Goal: Navigation & Orientation: Find specific page/section

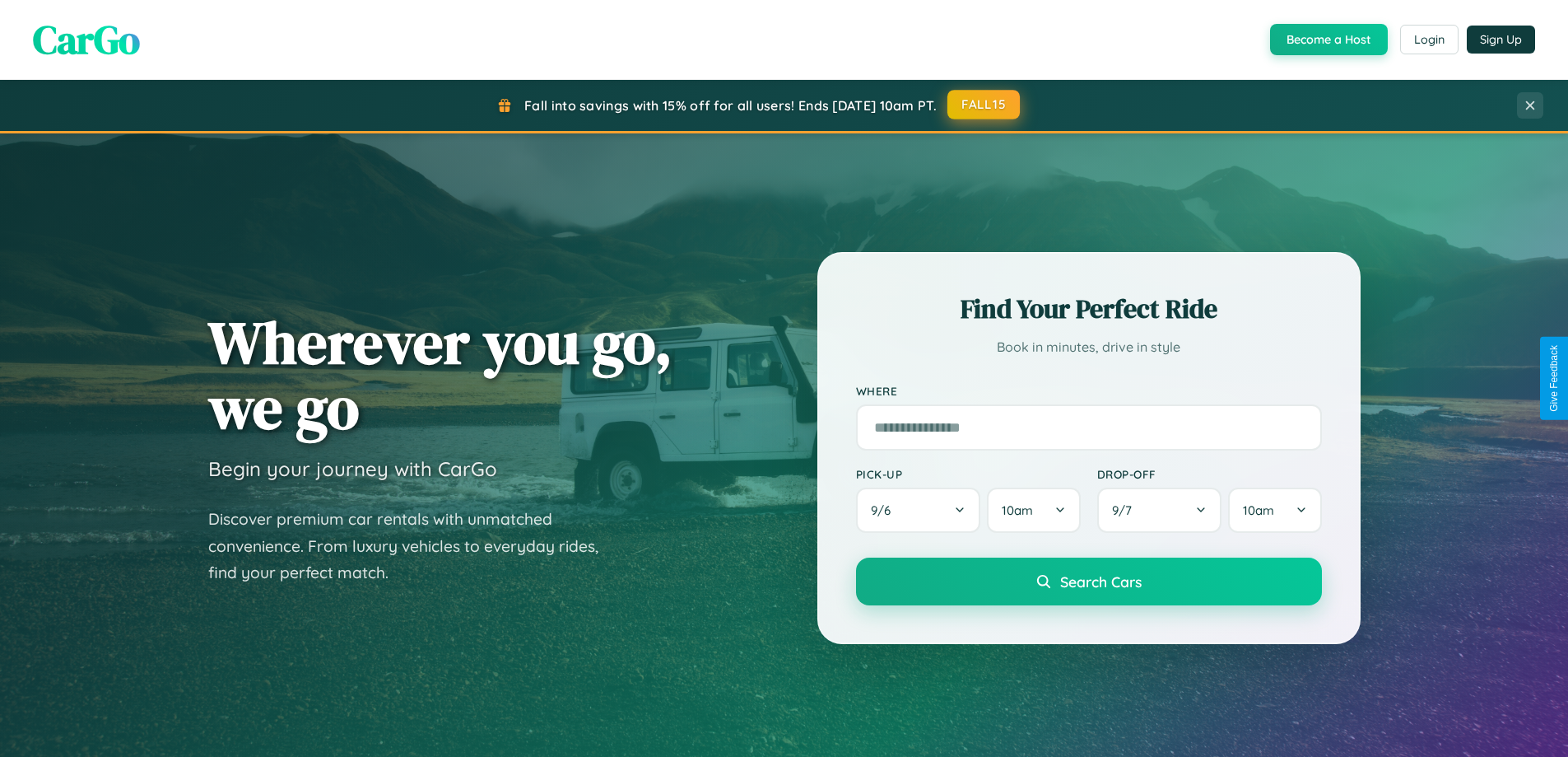
click at [985, 104] on button "FALL15" at bounding box center [984, 104] width 72 height 29
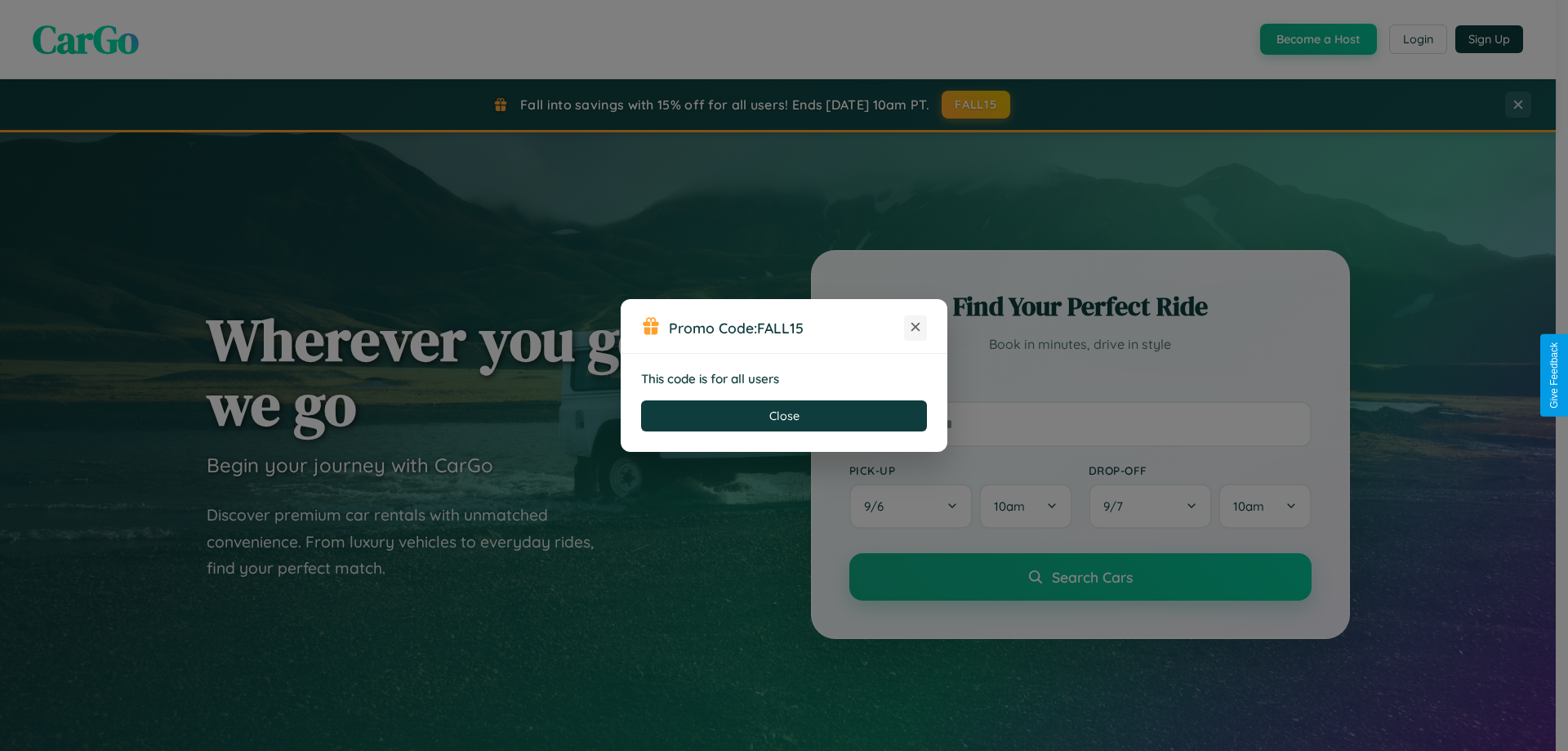
click at [916, 328] on icon at bounding box center [915, 327] width 16 height 16
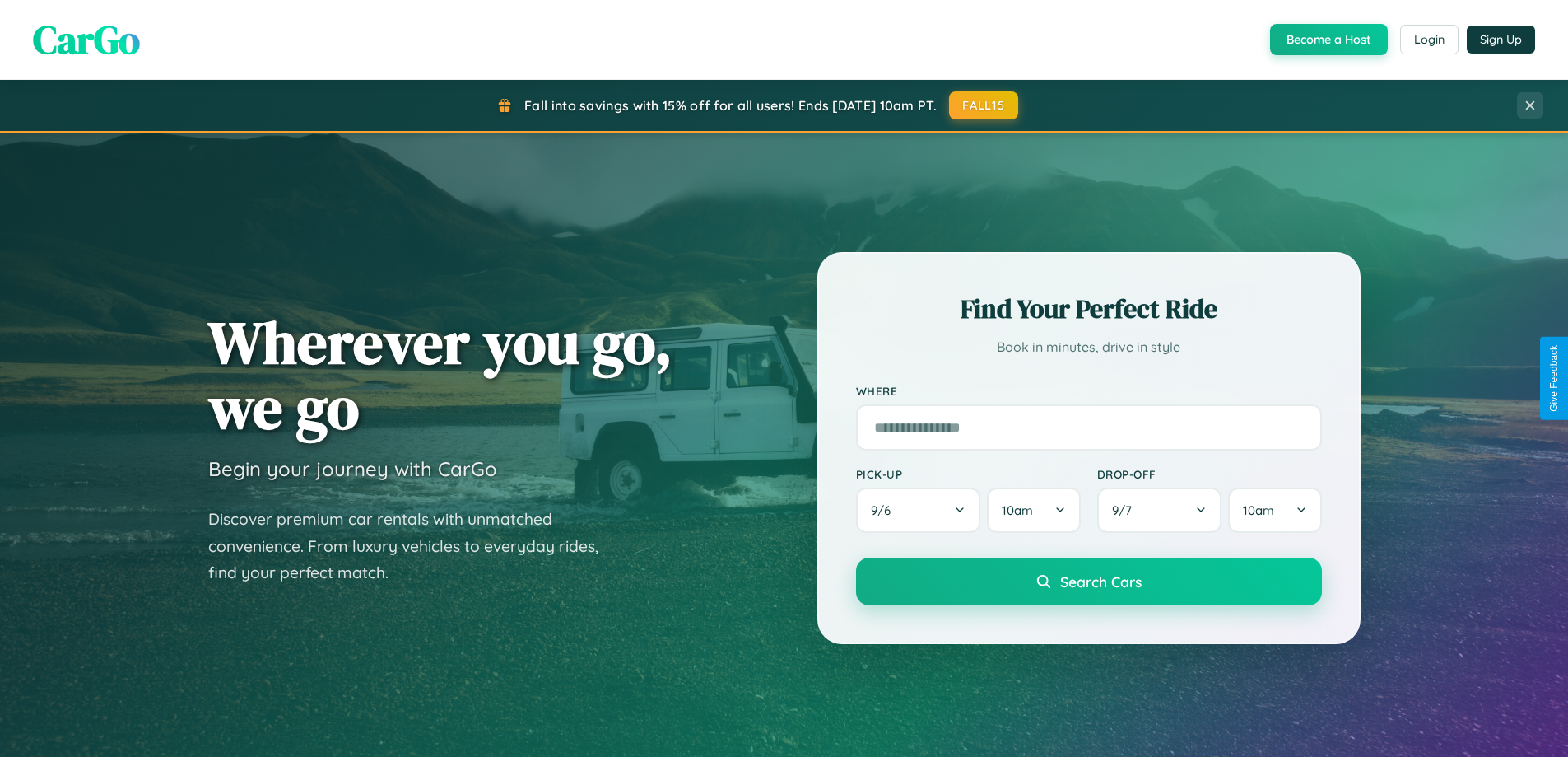
scroll to position [710, 0]
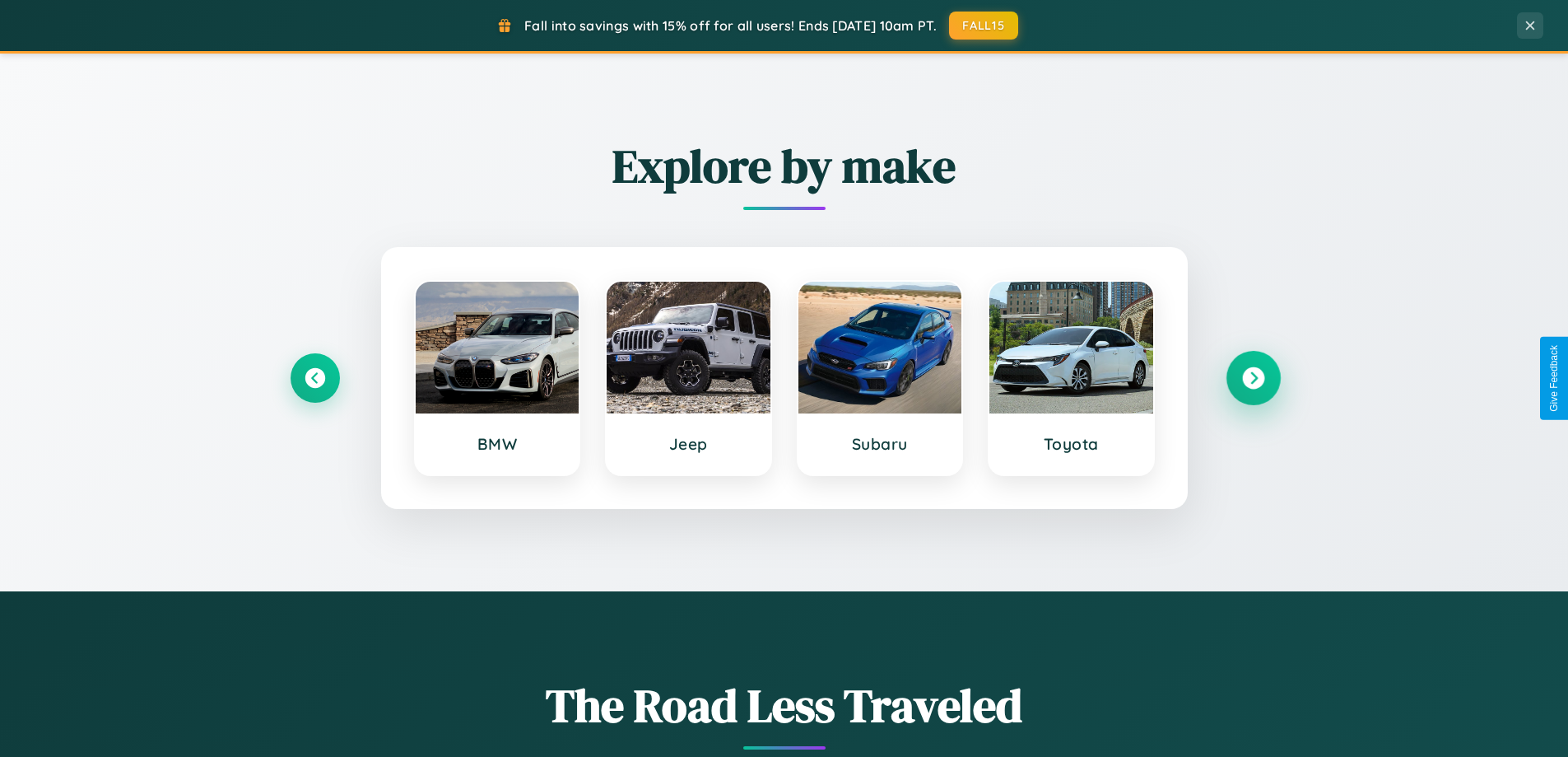
click at [1253, 378] on icon at bounding box center [1253, 378] width 22 height 22
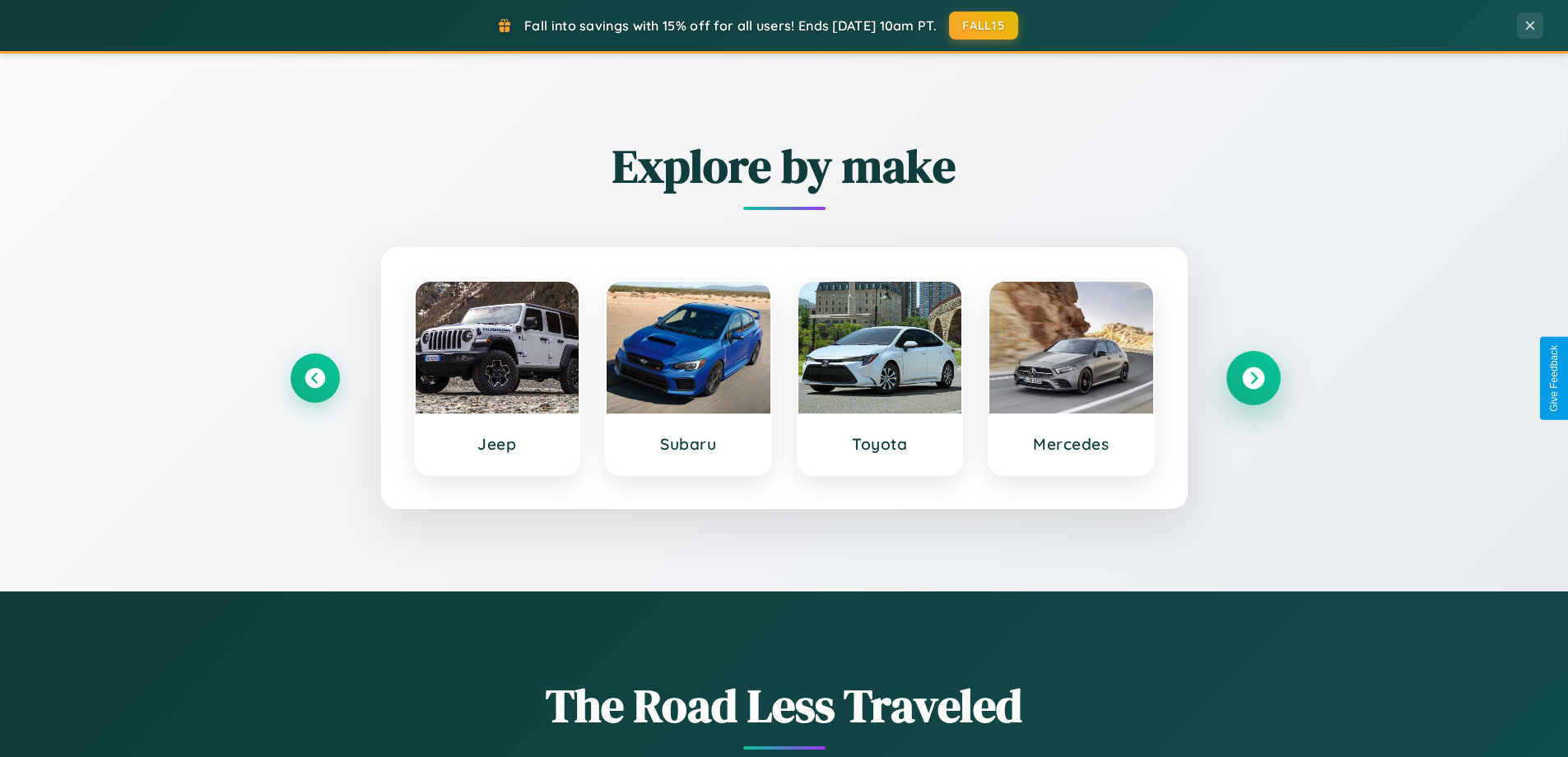
click at [1253, 378] on icon at bounding box center [1253, 378] width 22 height 22
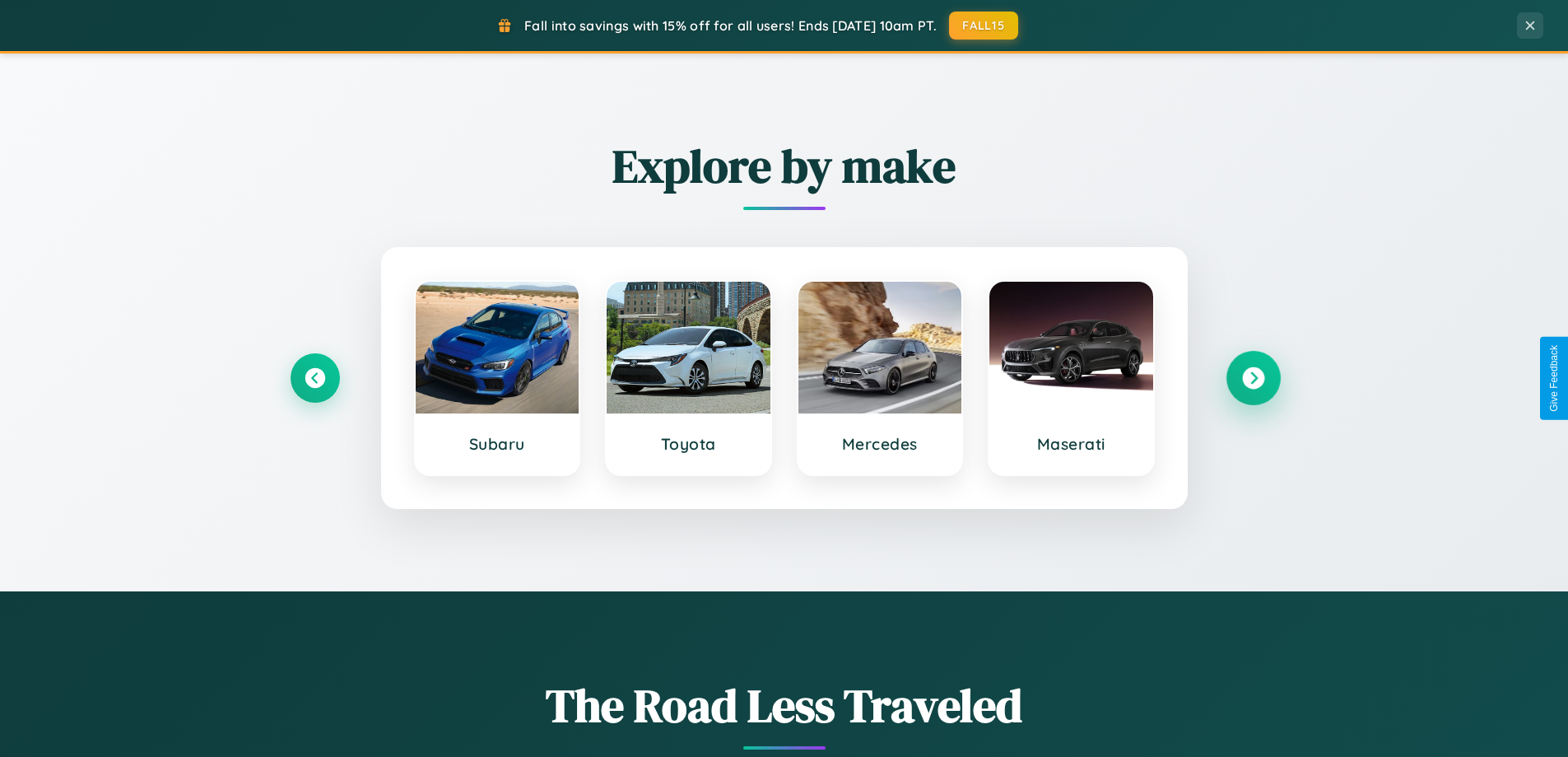
click at [1253, 378] on icon at bounding box center [1253, 378] width 22 height 22
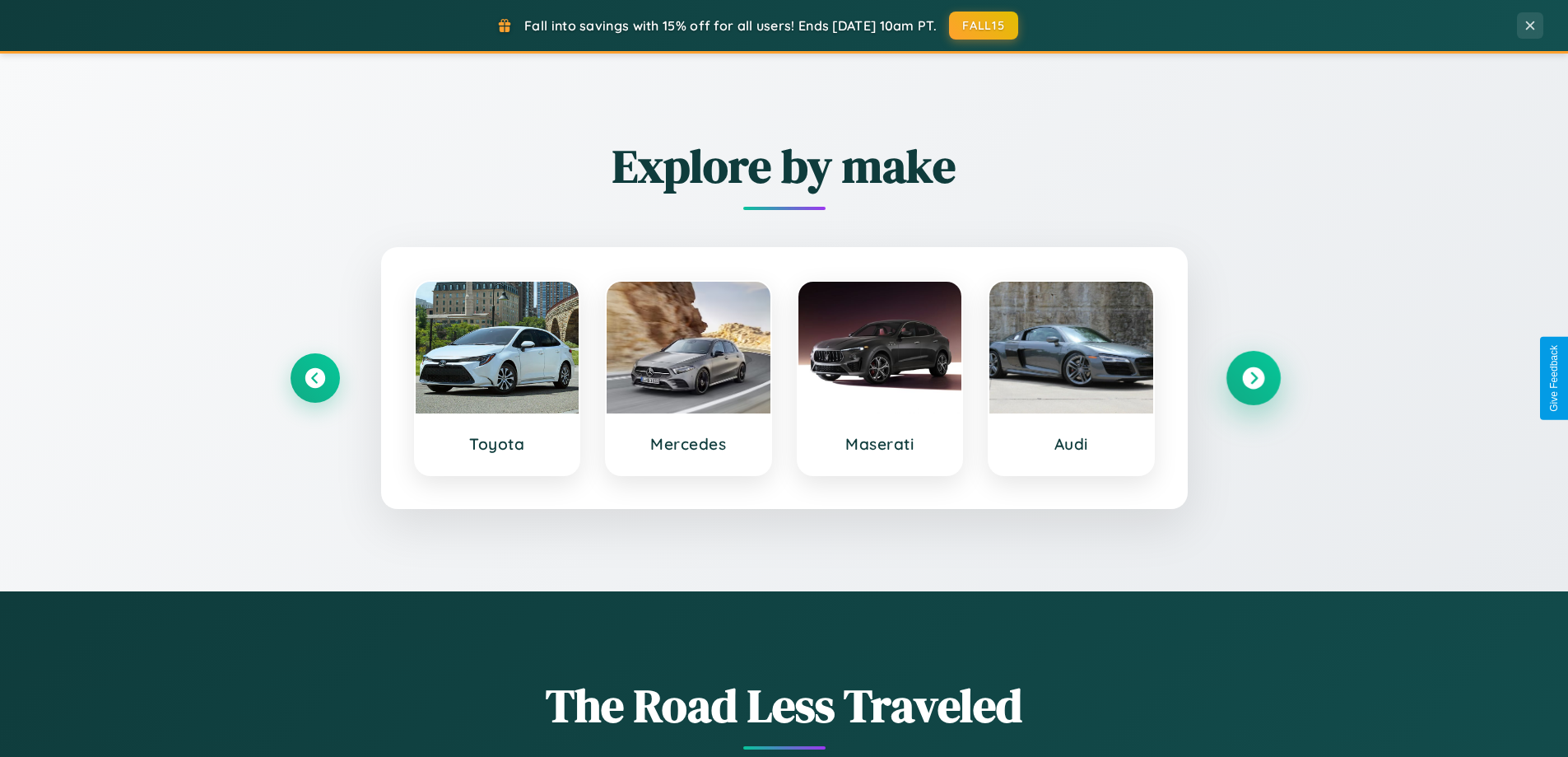
click at [1253, 378] on icon at bounding box center [1253, 378] width 22 height 22
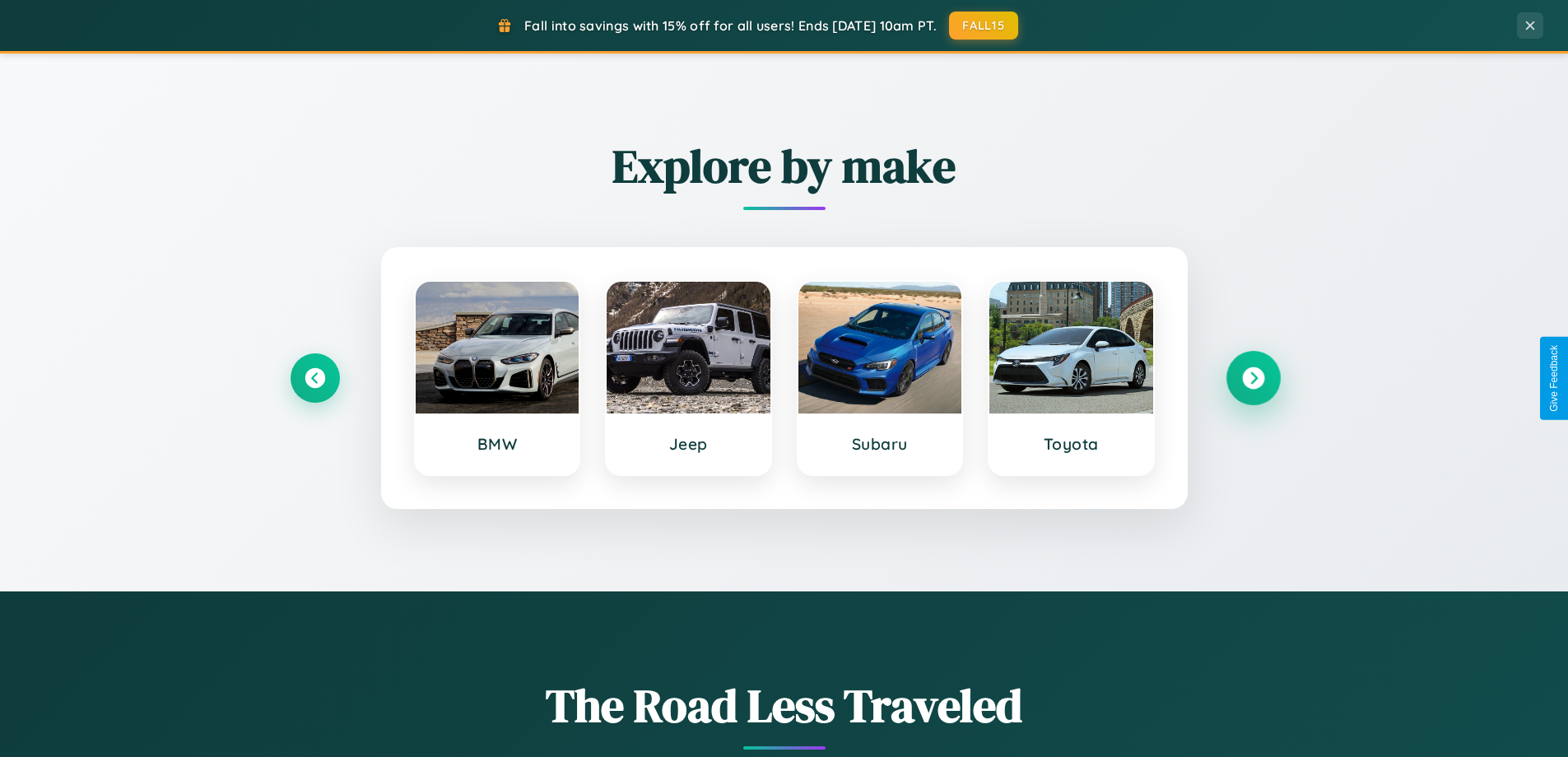
click at [1253, 378] on icon at bounding box center [1253, 378] width 22 height 22
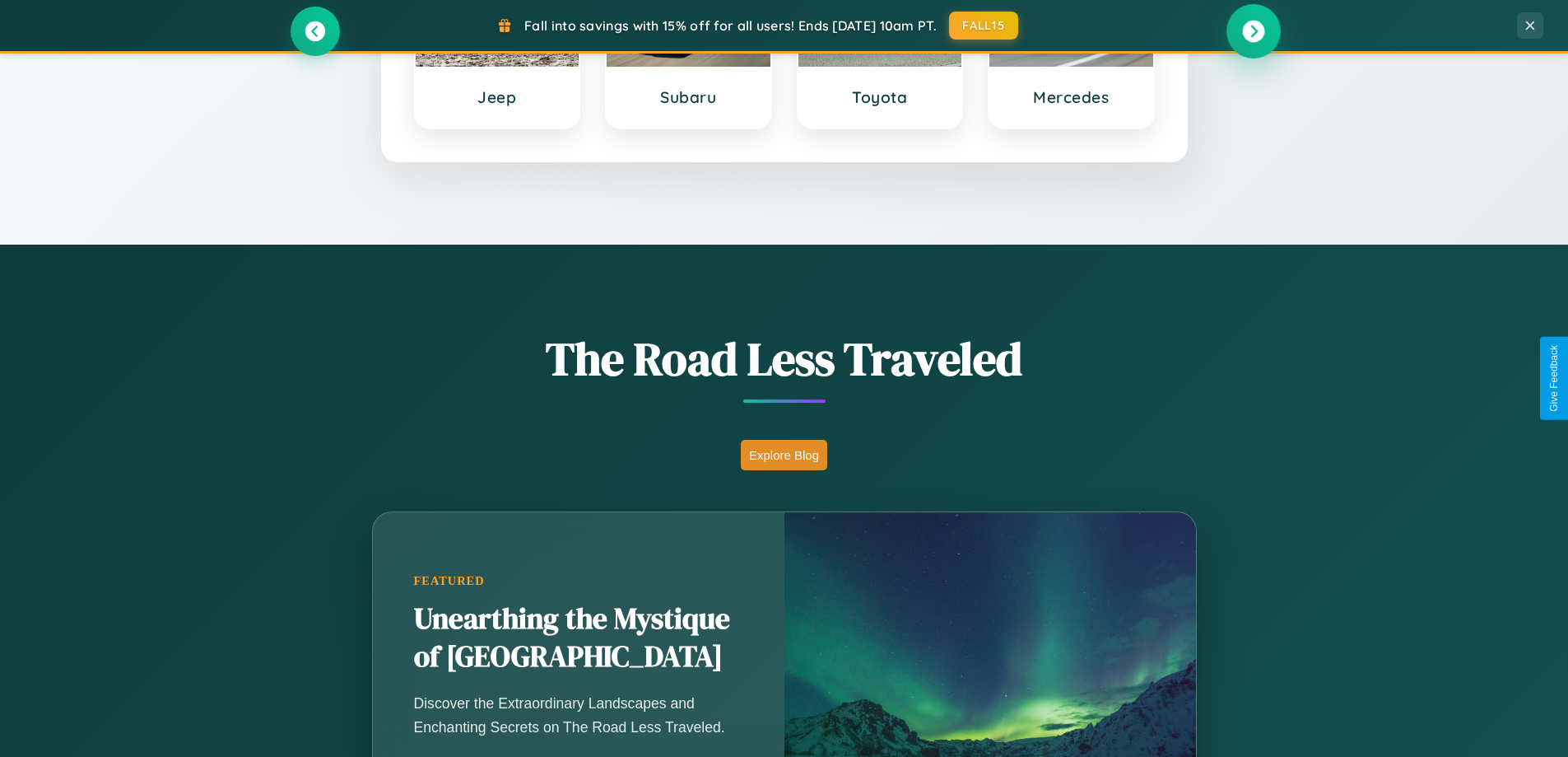
scroll to position [1133, 0]
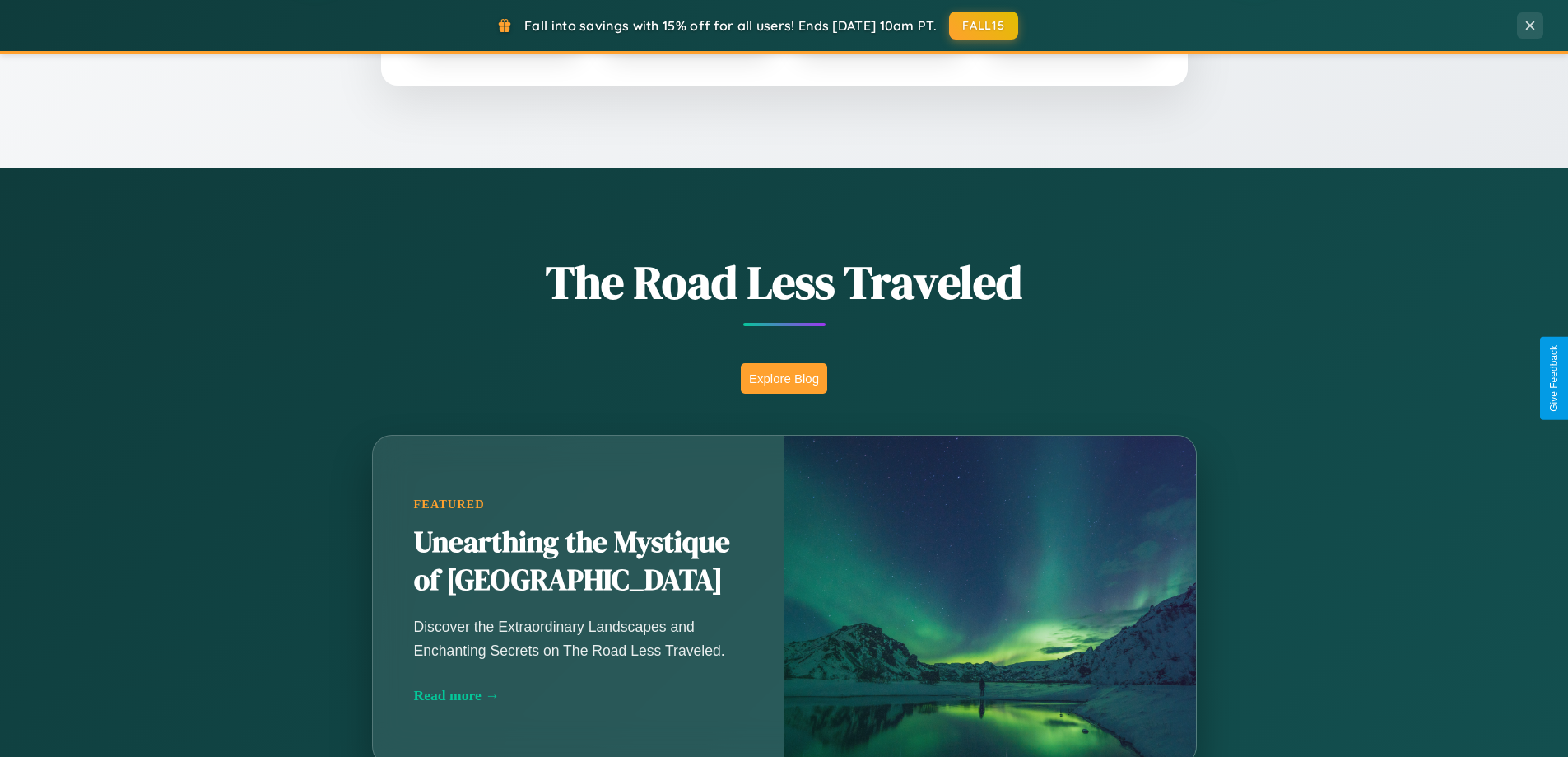
click at [784, 378] on button "Explore Blog" at bounding box center [784, 378] width 86 height 30
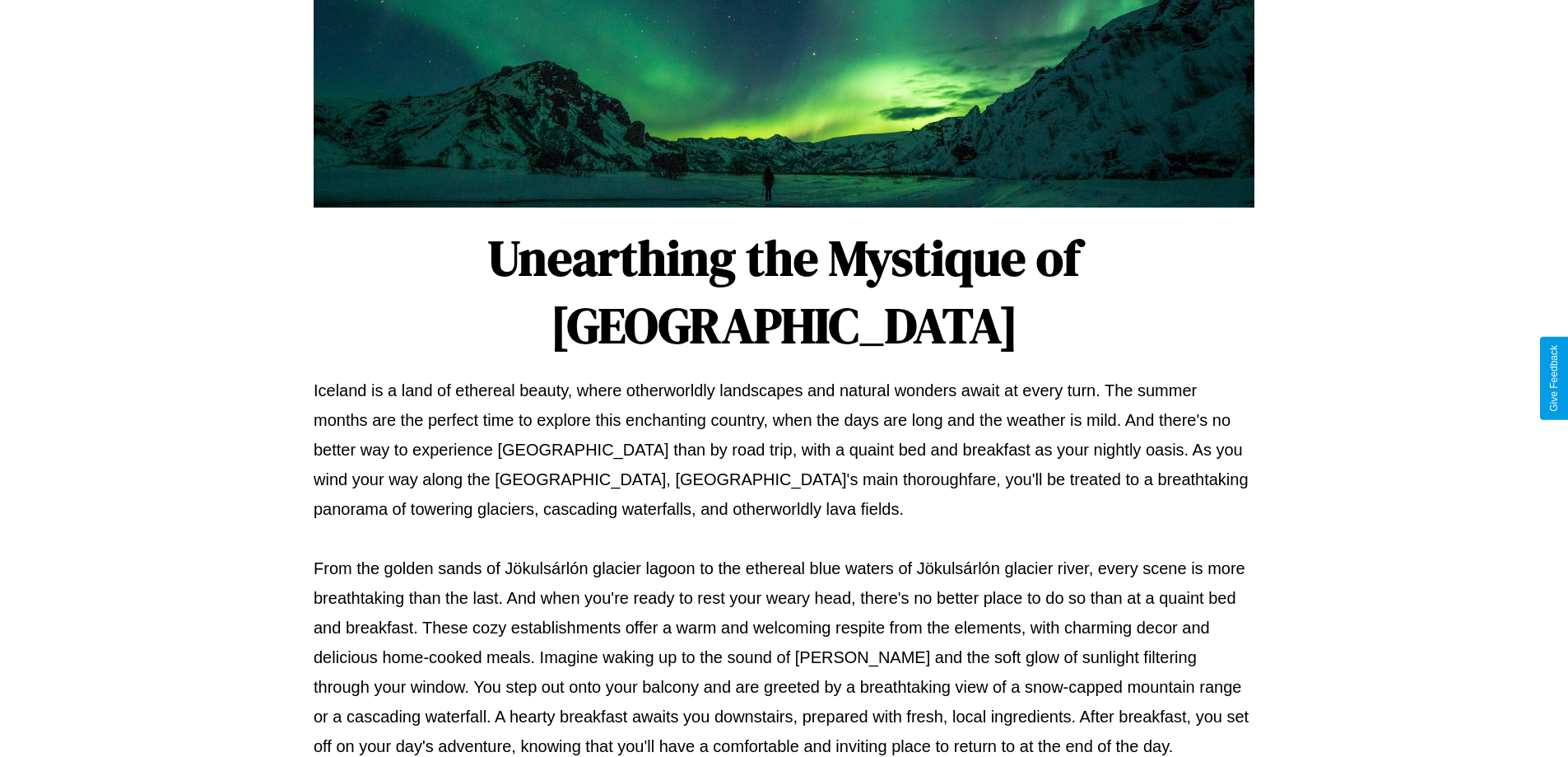
scroll to position [533, 0]
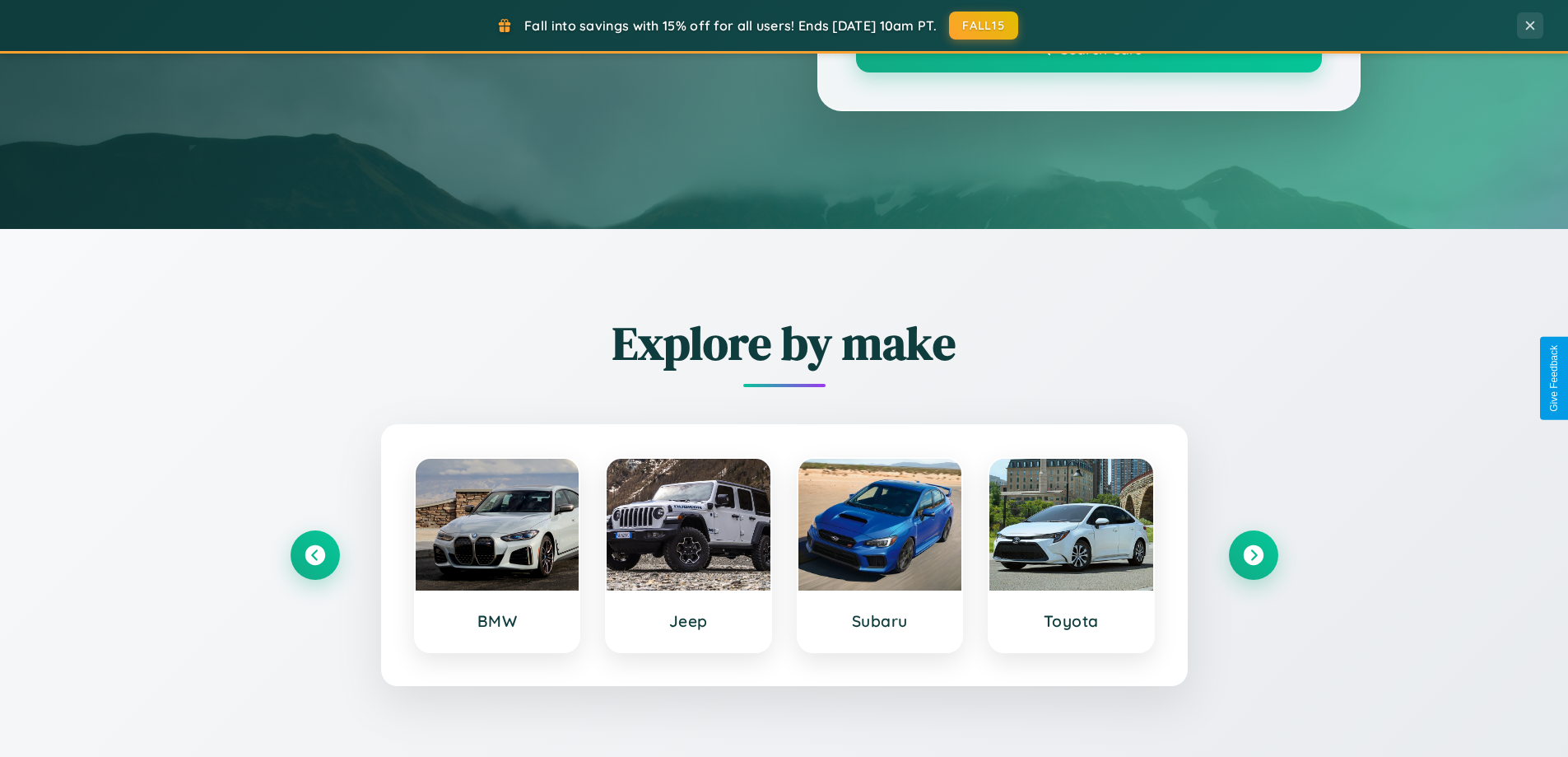
scroll to position [1133, 0]
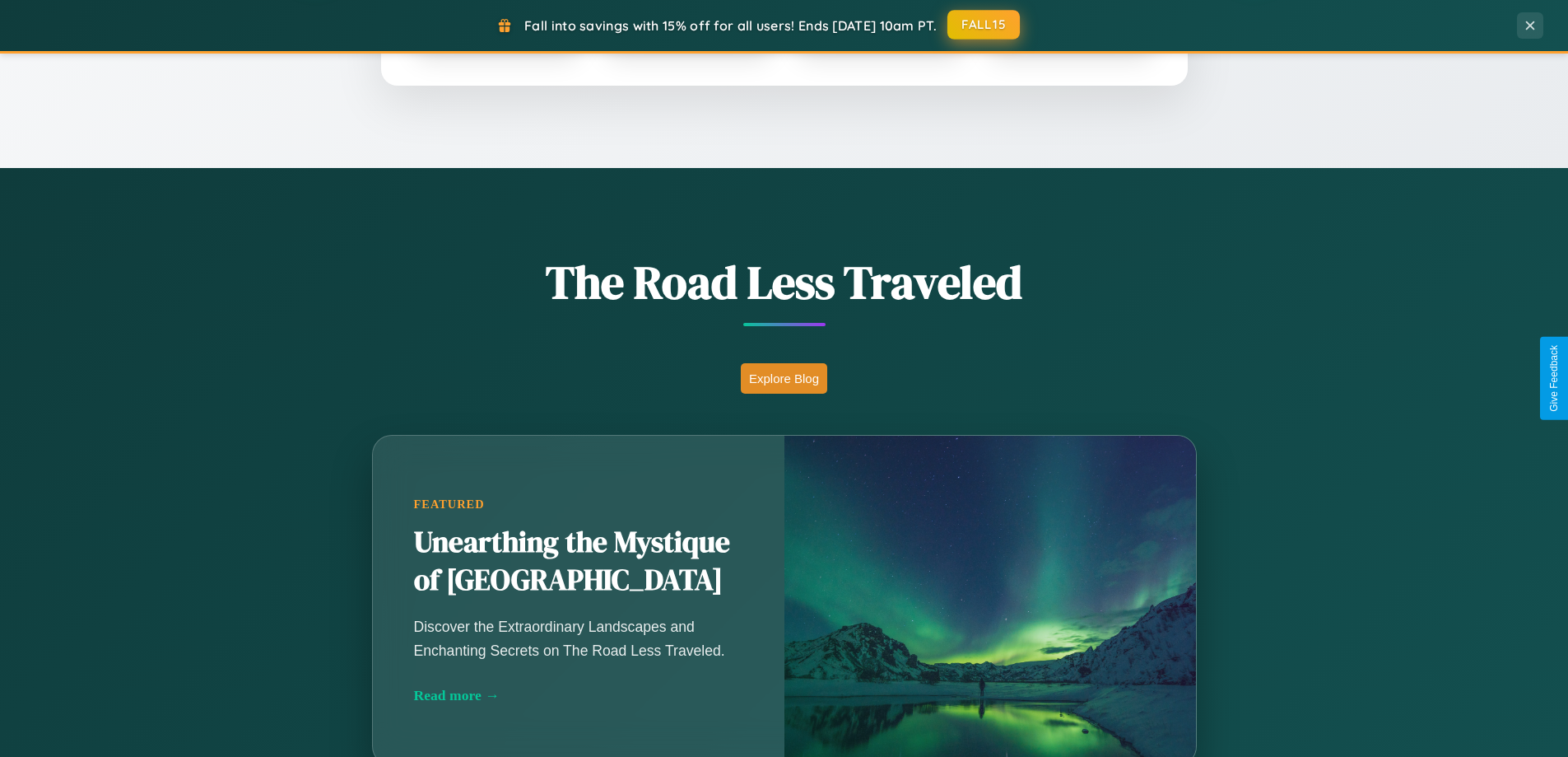
click at [985, 25] on button "FALL15" at bounding box center [984, 24] width 72 height 29
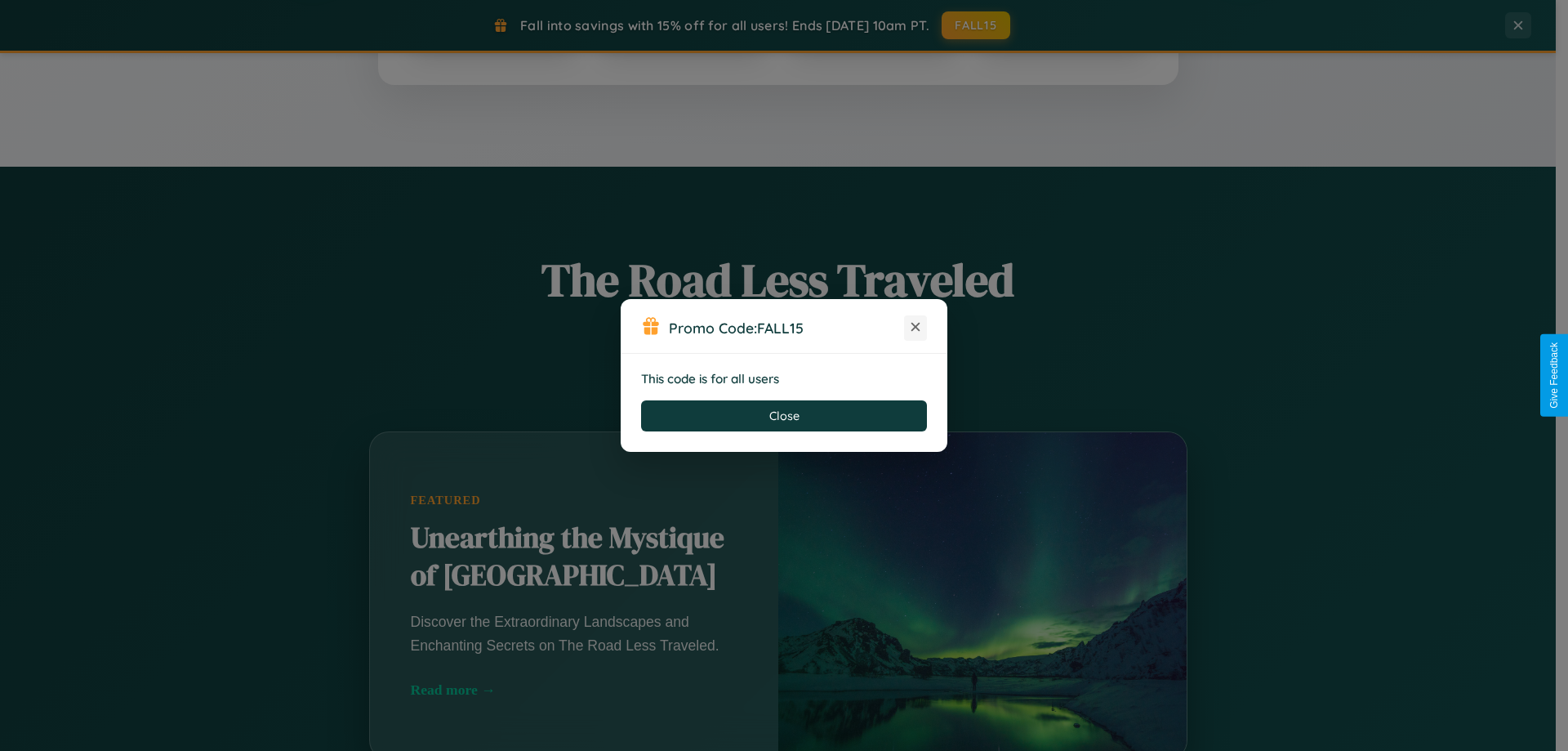
click at [916, 328] on icon at bounding box center [915, 327] width 16 height 16
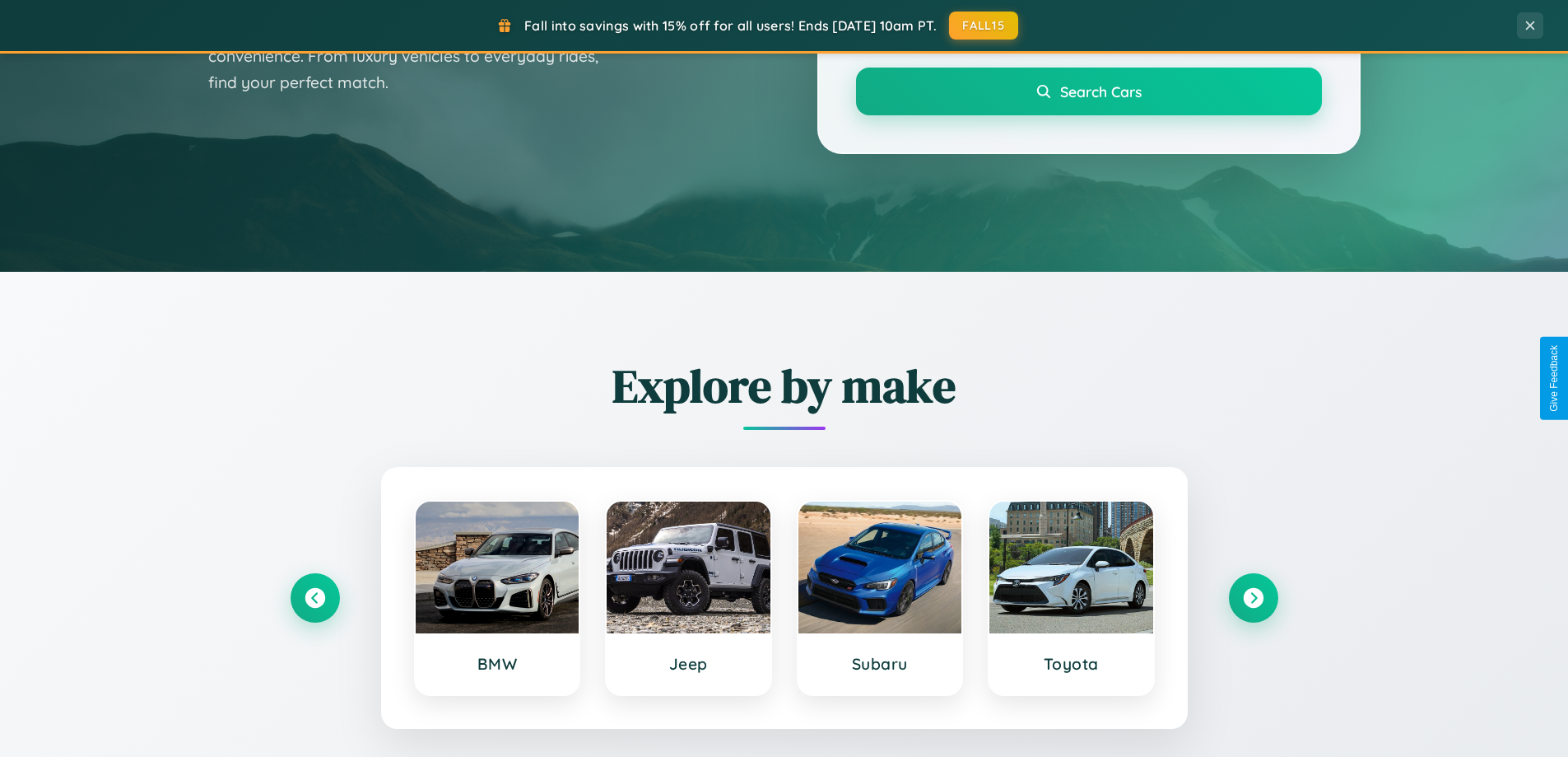
scroll to position [0, 0]
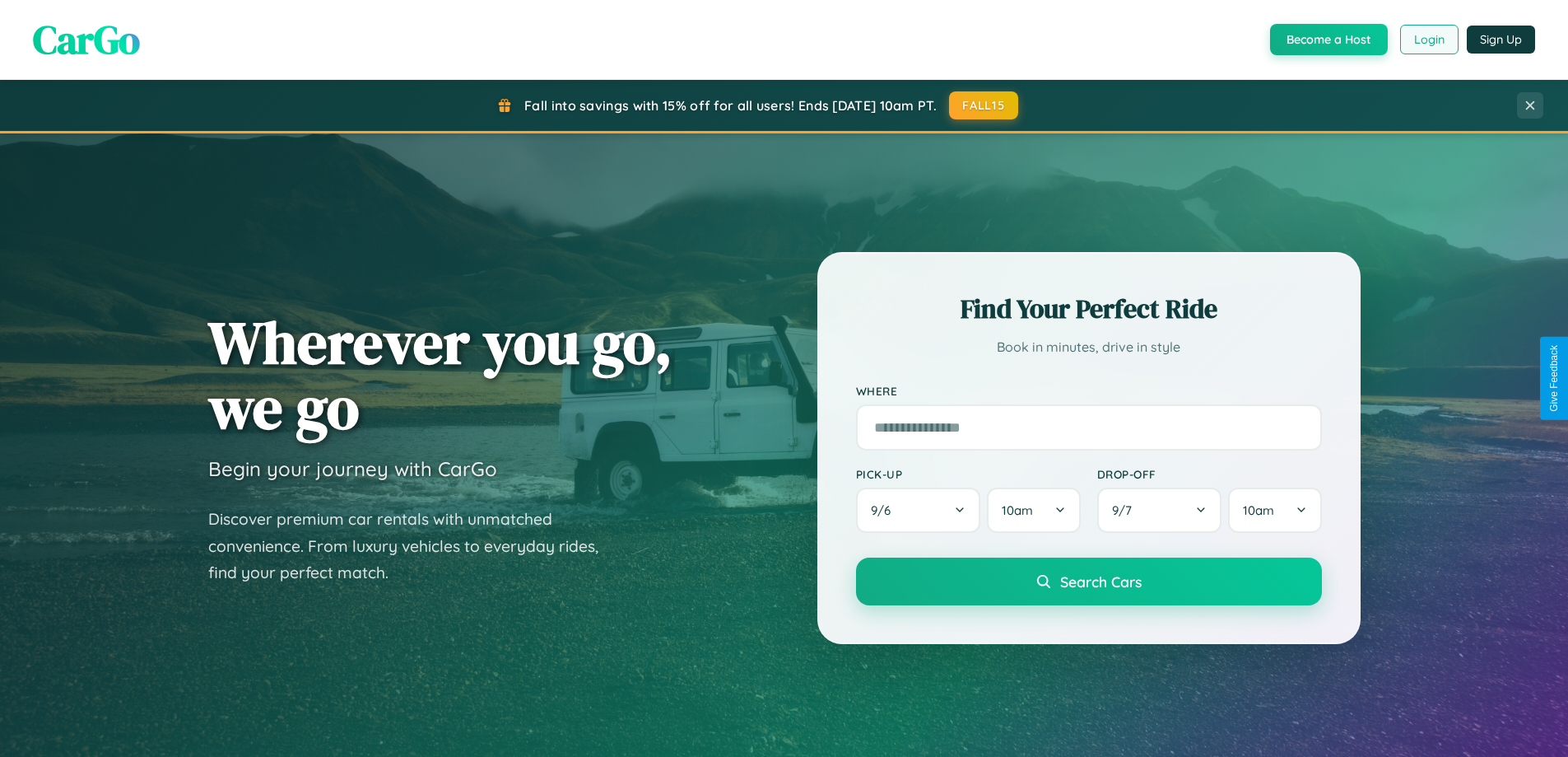
click at [1429, 40] on button "Login" at bounding box center [1430, 39] width 59 height 29
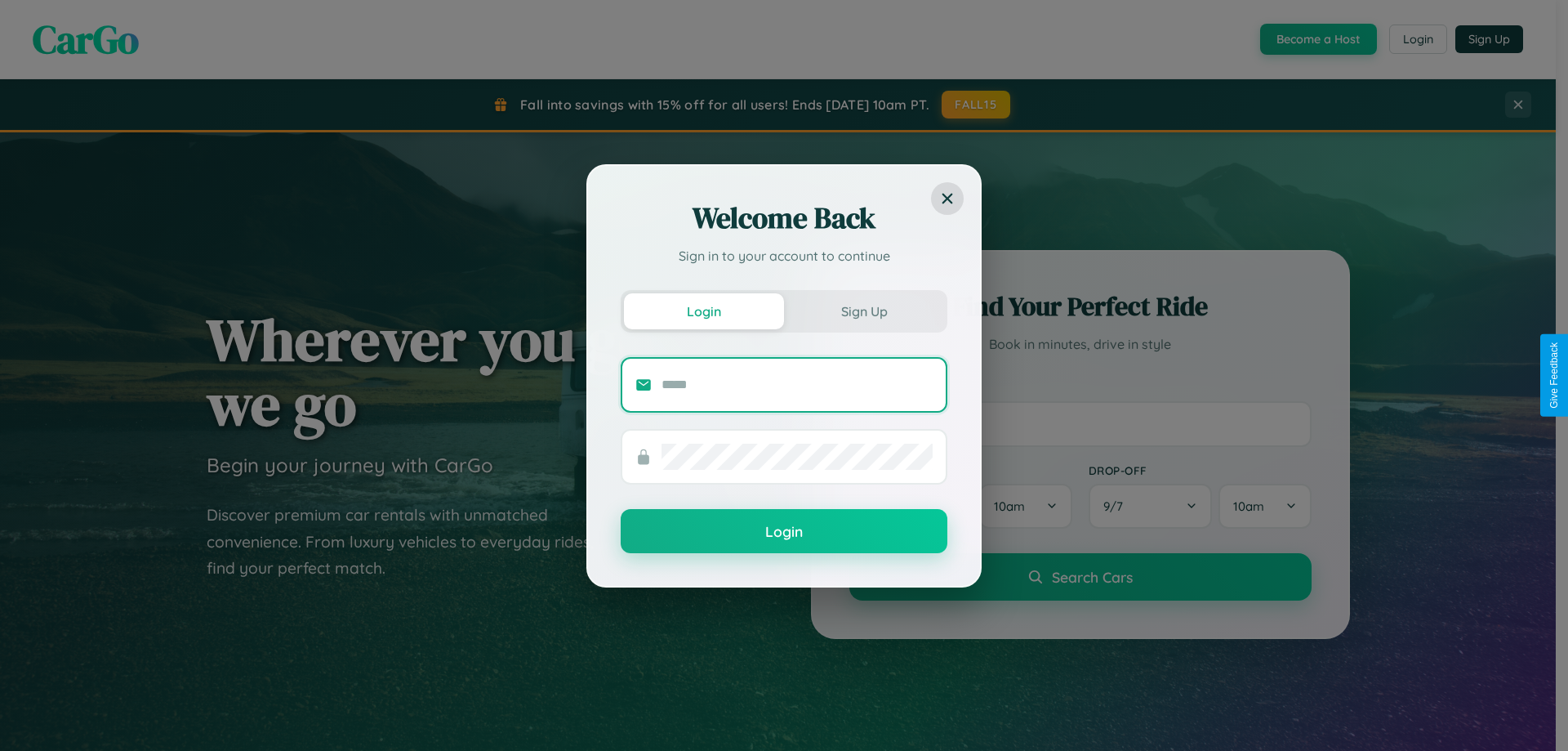
click at [797, 384] on input "text" at bounding box center [797, 385] width 271 height 26
type input "**********"
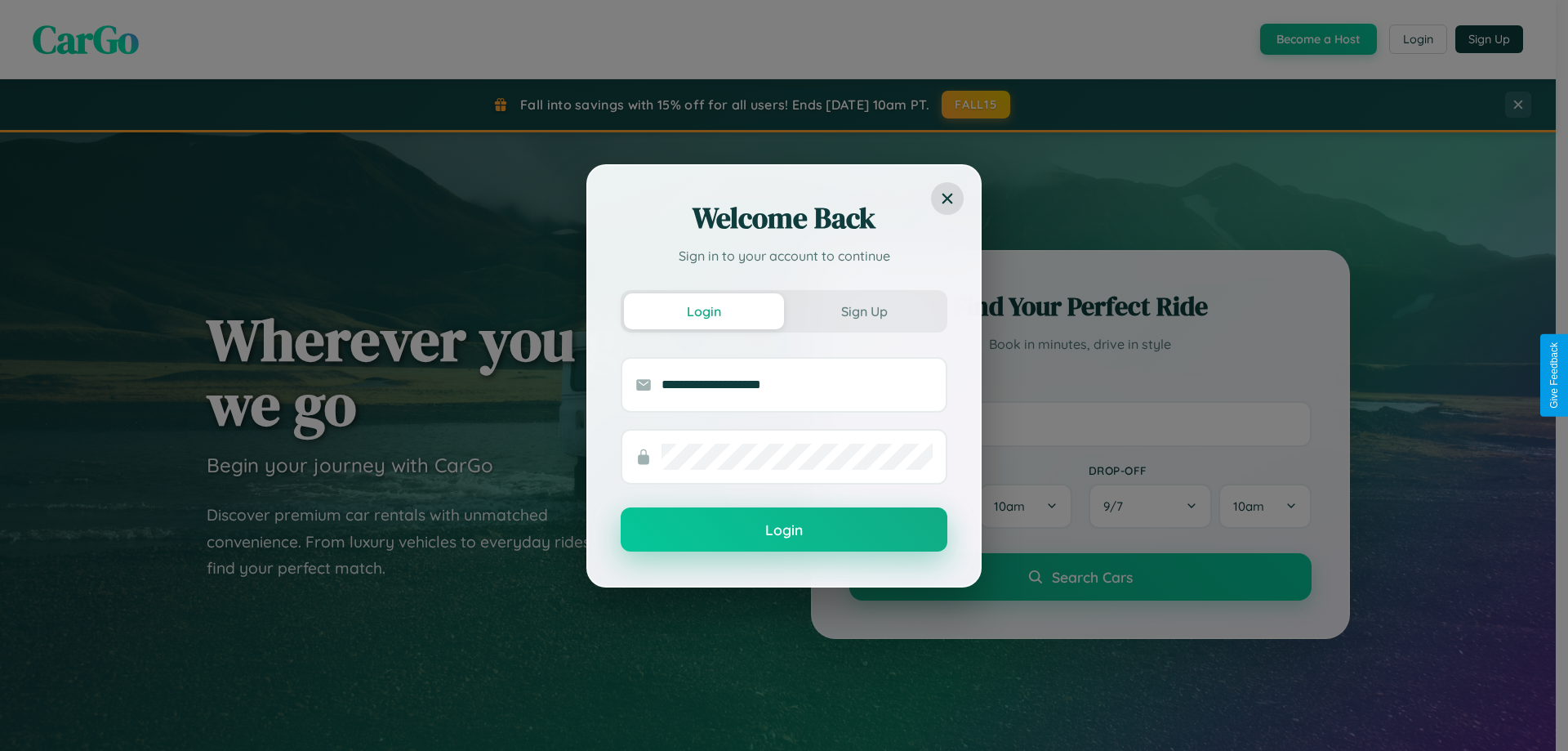
click at [784, 530] on button "Login" at bounding box center [784, 529] width 327 height 44
